Goal: Task Accomplishment & Management: Manage account settings

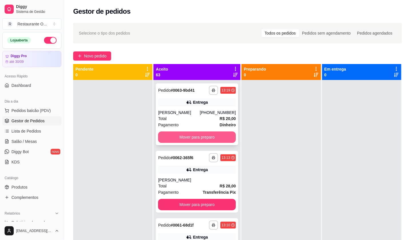
click at [207, 107] on div "**********" at bounding box center [197, 114] width 82 height 62
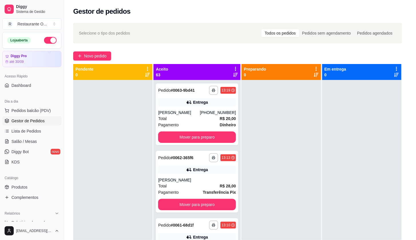
click at [230, 219] on footer "Cancelar pedido Mover para preparo" at bounding box center [208, 212] width 165 height 21
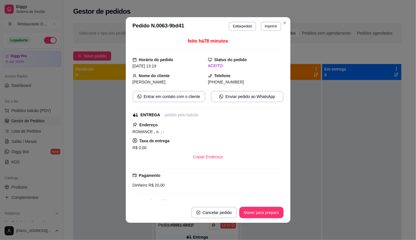
click at [228, 214] on button "Cancelar pedido" at bounding box center [214, 212] width 46 height 11
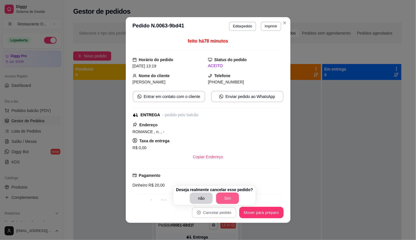
click at [232, 201] on button "Sim" at bounding box center [227, 198] width 23 height 11
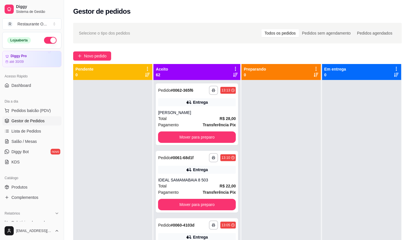
click at [296, 162] on div at bounding box center [280, 200] width 79 height 240
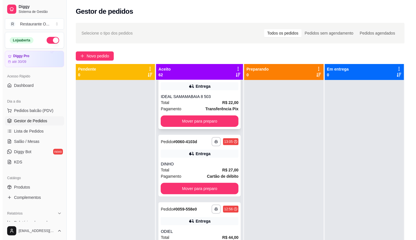
scroll to position [95, 0]
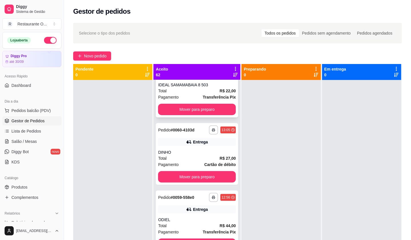
click at [209, 148] on div "**********" at bounding box center [197, 154] width 82 height 62
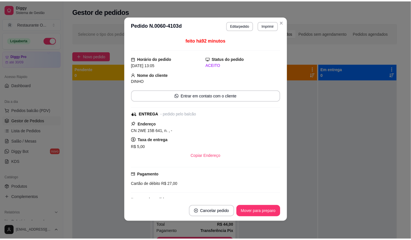
scroll to position [1, 0]
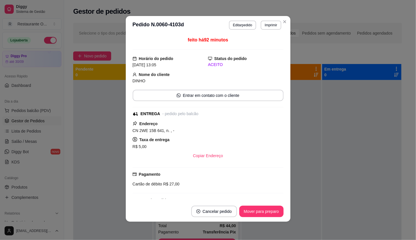
click at [235, 29] on button "Editar pedido" at bounding box center [242, 25] width 27 height 9
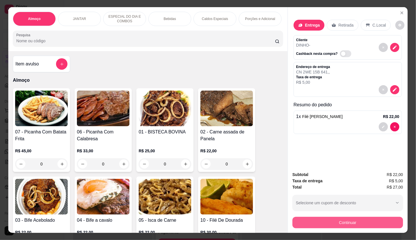
click at [299, 222] on button "Continuar" at bounding box center [347, 222] width 111 height 11
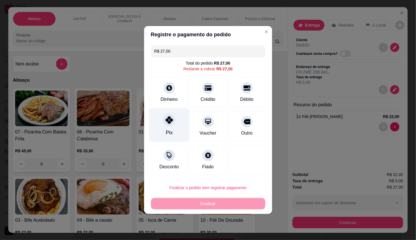
click at [177, 130] on div "Pix" at bounding box center [169, 125] width 40 height 33
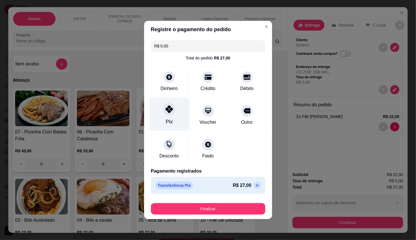
type input "R$ 0,00"
click at [214, 213] on button "Finalizar" at bounding box center [208, 208] width 114 height 11
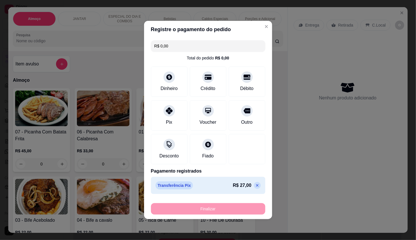
type input "0"
type input "-R$ 27,00"
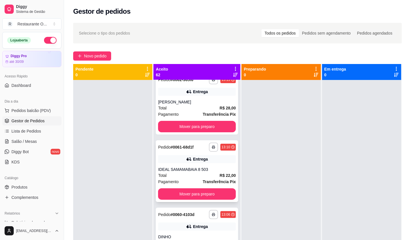
scroll to position [0, 0]
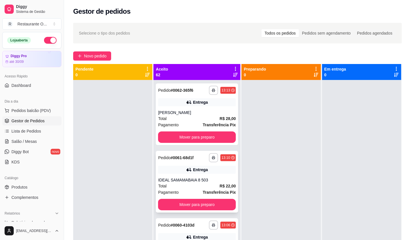
click at [219, 189] on span "R$ 22,00" at bounding box center [227, 186] width 16 height 6
click at [161, 105] on div "Entrega" at bounding box center [197, 102] width 78 height 8
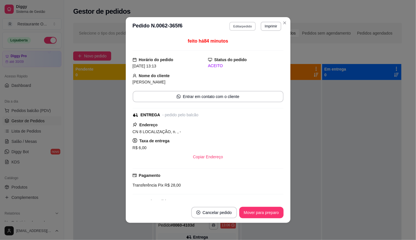
click at [251, 25] on button "Editar pedido" at bounding box center [242, 26] width 27 height 9
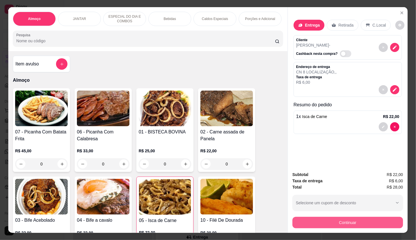
click at [296, 217] on button "Continuar" at bounding box center [347, 222] width 111 height 11
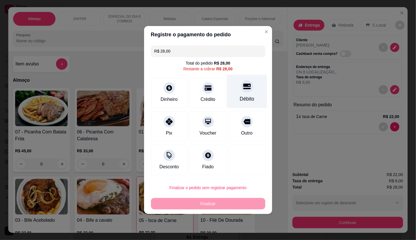
click at [232, 85] on div "Débito" at bounding box center [247, 91] width 40 height 33
type input "R$ 0,00"
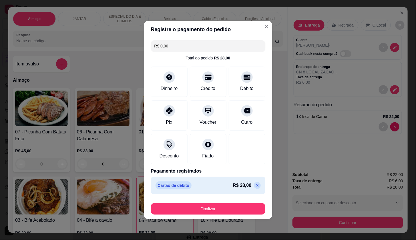
click at [239, 213] on button "Finalizar" at bounding box center [208, 208] width 114 height 11
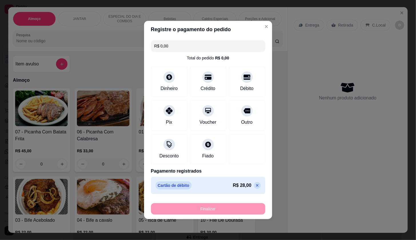
type input "0"
type input "-R$ 28,00"
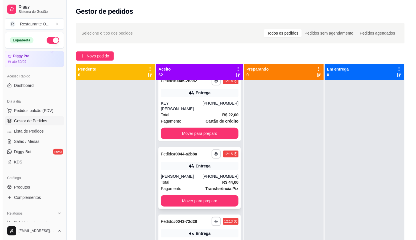
scroll to position [1143, 0]
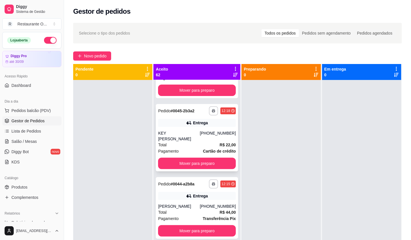
click at [219, 143] on strong "R$ 22,00" at bounding box center [227, 145] width 16 height 5
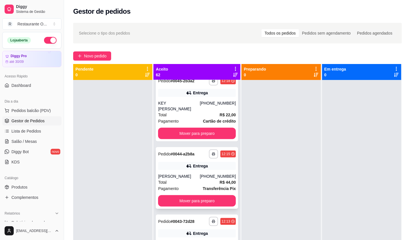
scroll to position [1206, 0]
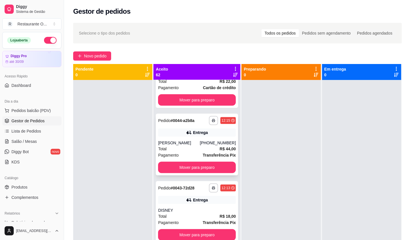
click at [187, 146] on div "Total R$ 44,00" at bounding box center [197, 149] width 78 height 6
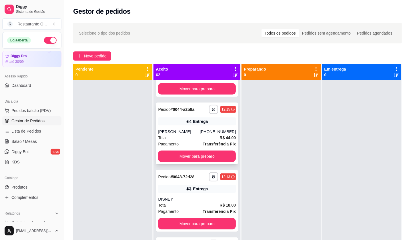
scroll to position [1238, 0]
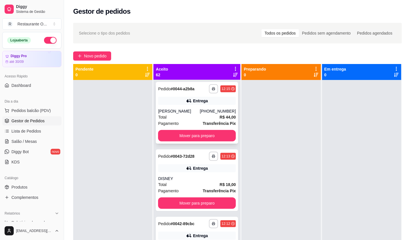
click at [173, 154] on strong "# 0043-72d28" at bounding box center [183, 156] width 24 height 5
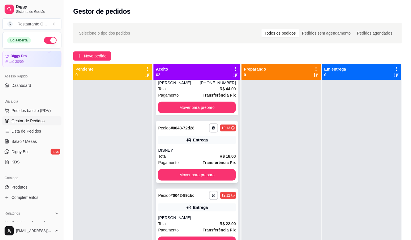
scroll to position [1301, 0]
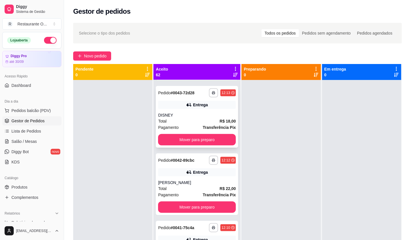
click at [195, 180] on div "[PERSON_NAME]" at bounding box center [197, 183] width 78 height 6
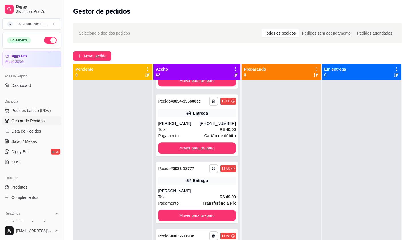
scroll to position [1905, 0]
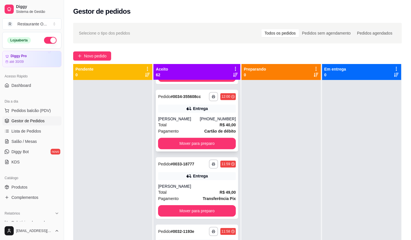
click at [208, 118] on div "[PHONE_NUMBER]" at bounding box center [218, 119] width 36 height 6
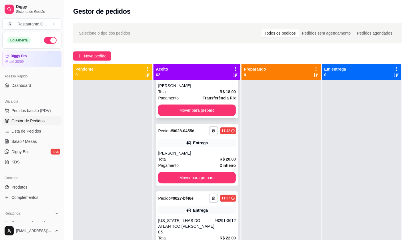
scroll to position [2286, 0]
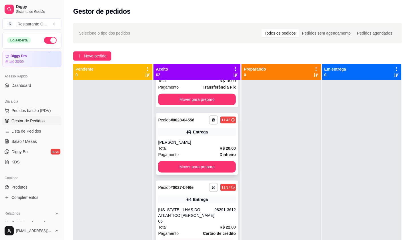
click at [195, 145] on div "Total R$ 20,00" at bounding box center [197, 148] width 78 height 6
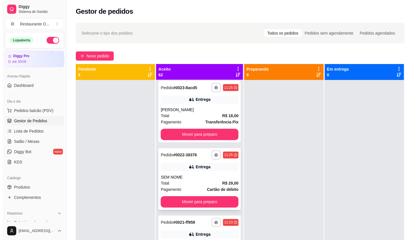
scroll to position [2698, 0]
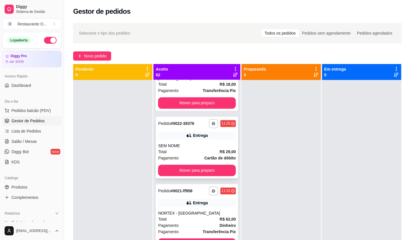
click at [199, 137] on div "**********" at bounding box center [197, 148] width 82 height 62
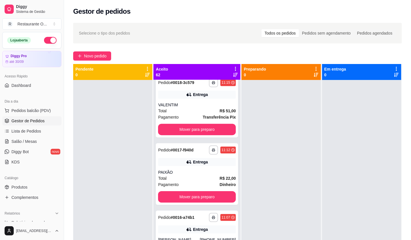
scroll to position [3016, 0]
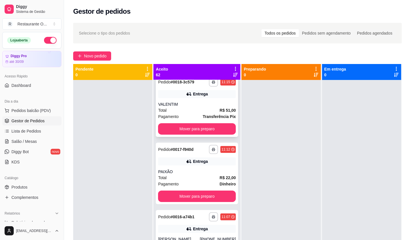
click at [195, 108] on div "Total R$ 51,00" at bounding box center [197, 110] width 78 height 6
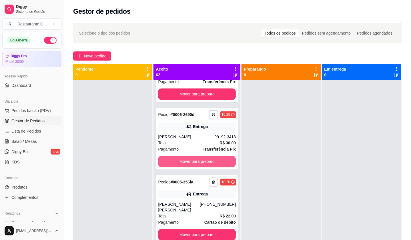
scroll to position [3841, 0]
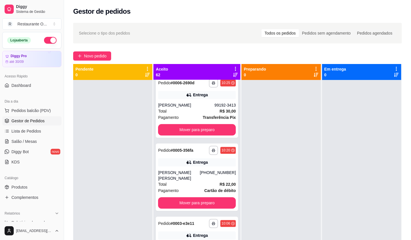
click at [184, 158] on div "Entrega" at bounding box center [197, 162] width 78 height 8
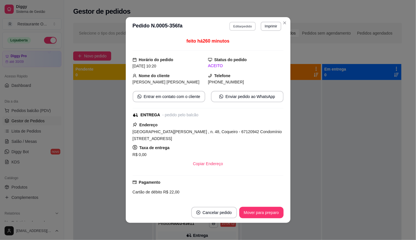
click at [232, 28] on button "Editar pedido" at bounding box center [242, 26] width 27 height 9
click at [308, 221] on button "Continuar" at bounding box center [347, 222] width 111 height 11
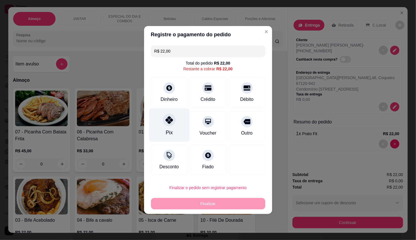
click at [168, 135] on div "Pix" at bounding box center [168, 132] width 7 height 7
type input "R$ 0,00"
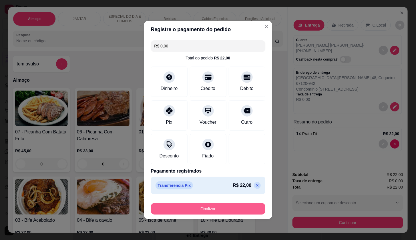
click at [192, 204] on button "Finalizar" at bounding box center [208, 208] width 114 height 11
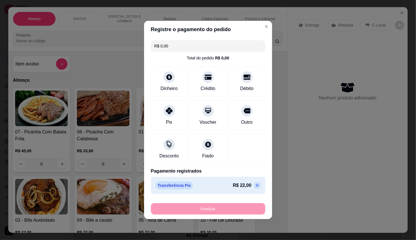
type input "0"
type input "-R$ 22,00"
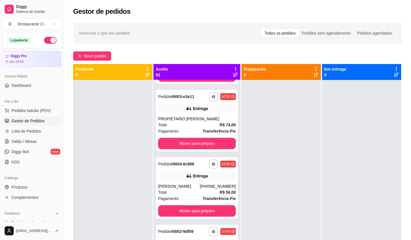
scroll to position [3999, 0]
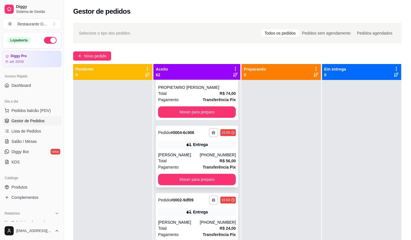
click at [219, 165] on strong "Transferência Pix" at bounding box center [219, 167] width 33 height 5
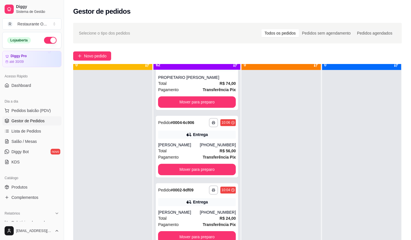
scroll to position [16, 0]
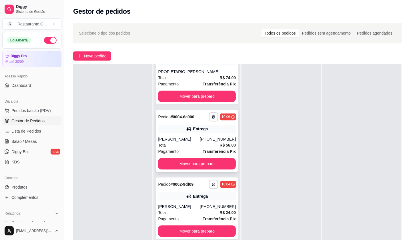
click at [197, 117] on div "**********" at bounding box center [197, 141] width 82 height 62
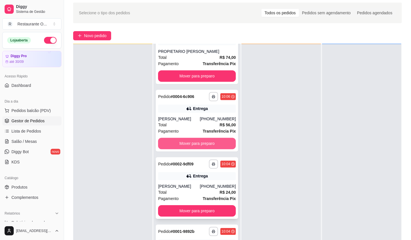
scroll to position [32, 0]
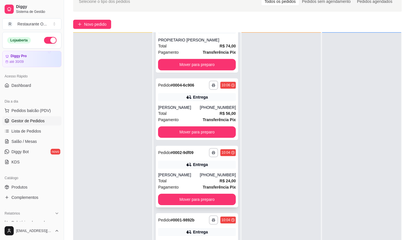
click at [194, 161] on div "Entrega" at bounding box center [197, 165] width 78 height 8
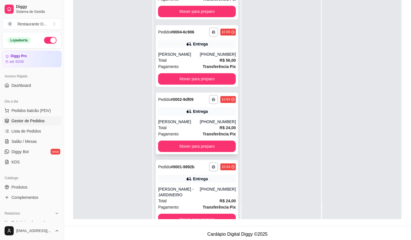
scroll to position [87, 0]
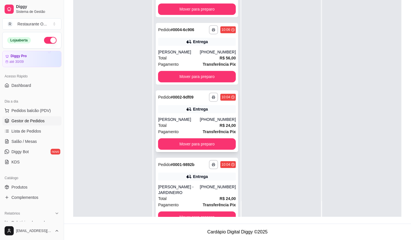
click at [186, 174] on icon at bounding box center [189, 177] width 6 height 6
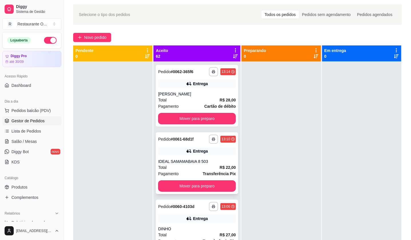
scroll to position [0, 0]
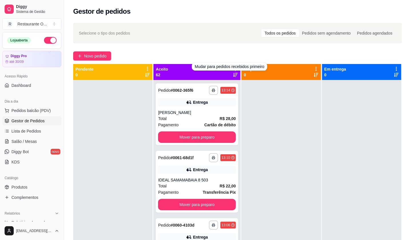
click at [233, 71] on icon at bounding box center [235, 68] width 5 height 5
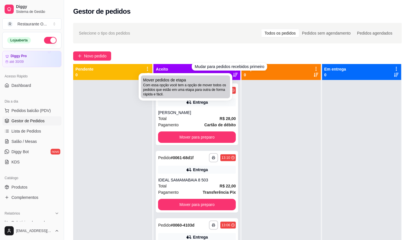
click at [224, 81] on div "Mover pedidos de etapa Com essa opção você tem a opção de mover todos os pedido…" at bounding box center [185, 86] width 85 height 19
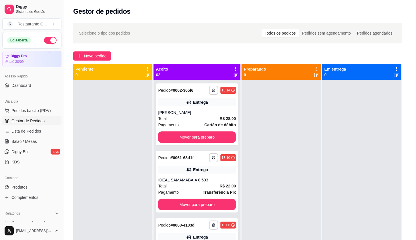
drag, startPoint x: 145, startPoint y: 122, endPoint x: 159, endPoint y: 136, distance: 19.4
click at [146, 123] on p "Muito cuidado pois essa ação é IRREVERSÍVEL e NÃO PODERÁ ser desfeita." at bounding box center [208, 118] width 133 height 14
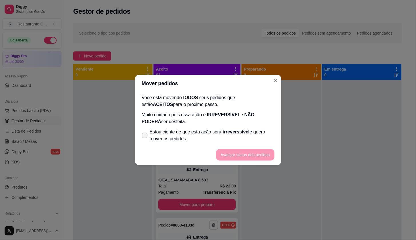
click at [159, 136] on span "Estou ciente de que esta ação será irreverssível e quero mover os pedidos." at bounding box center [212, 136] width 125 height 14
click at [145, 137] on input "Estou ciente de que esta ação será irreverssível e quero mover os pedidos." at bounding box center [143, 139] width 4 height 4
checkbox input "true"
click at [258, 150] on button "Avançar status dos pedidos" at bounding box center [245, 154] width 57 height 11
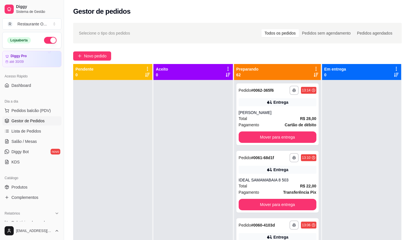
click at [315, 70] on icon at bounding box center [315, 69] width 1 height 4
click at [304, 83] on span "Com essa opção você tem a opção de mover todos os pedidos que estão em uma etap…" at bounding box center [276, 86] width 68 height 11
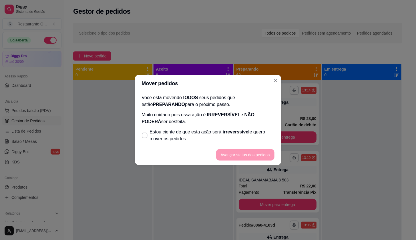
click at [211, 146] on footer "Avançar status dos pedidos" at bounding box center [208, 155] width 146 height 21
click at [239, 159] on footer "Avançar status dos pedidos" at bounding box center [208, 155] width 146 height 21
click at [156, 133] on span "Estou ciente de que esta ação será irreverssível e quero mover os pedidos." at bounding box center [212, 136] width 125 height 14
click at [145, 137] on input "Estou ciente de que esta ação será irreverssível e quero mover os pedidos." at bounding box center [143, 139] width 4 height 4
checkbox input "true"
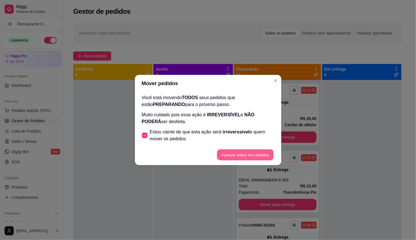
click at [229, 151] on button "Avançar status dos pedidos" at bounding box center [245, 154] width 57 height 11
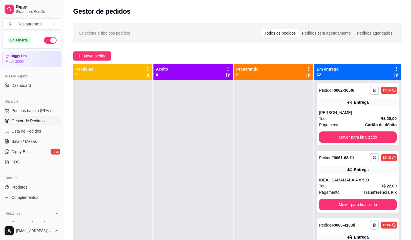
click at [394, 65] on div "Em entrega 62" at bounding box center [357, 72] width 87 height 16
click at [393, 66] on div "Em entrega 62" at bounding box center [357, 72] width 87 height 16
click at [394, 68] on icon at bounding box center [396, 68] width 5 height 5
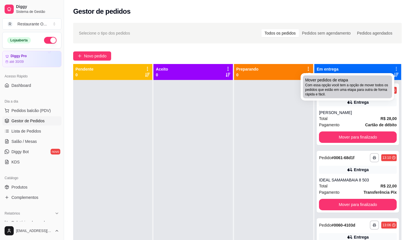
click at [357, 92] on span "Com essa opção você tem a opção de mover todos os pedidos que estão em uma etap…" at bounding box center [347, 90] width 85 height 14
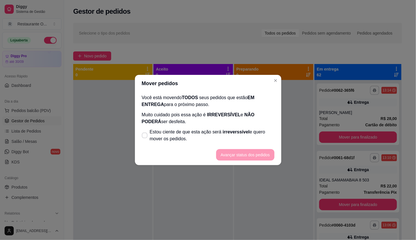
click at [203, 146] on footer "Avançar status dos pedidos" at bounding box center [208, 155] width 146 height 21
click at [150, 132] on span "Estou ciente de que esta ação será irreverssível e quero mover os pedidos." at bounding box center [212, 136] width 125 height 14
click at [145, 137] on input "Estou ciente de que esta ação será irreverssível e quero mover os pedidos." at bounding box center [143, 139] width 4 height 4
checkbox input "true"
click at [216, 156] on footer "Avançar status dos pedidos" at bounding box center [208, 155] width 146 height 21
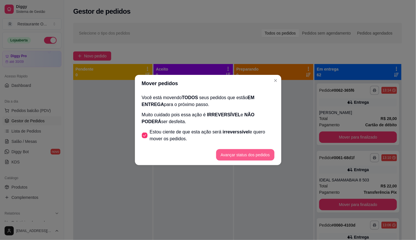
click at [227, 156] on button "Avançar status dos pedidos" at bounding box center [245, 154] width 58 height 11
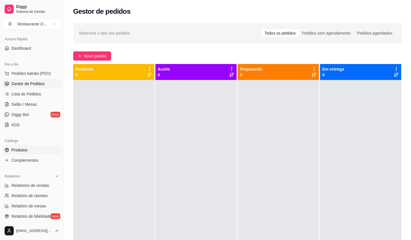
scroll to position [63, 0]
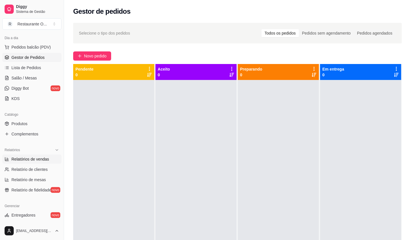
click at [41, 158] on span "Relatórios de vendas" at bounding box center [30, 159] width 38 height 6
